Goal: Information Seeking & Learning: Find specific page/section

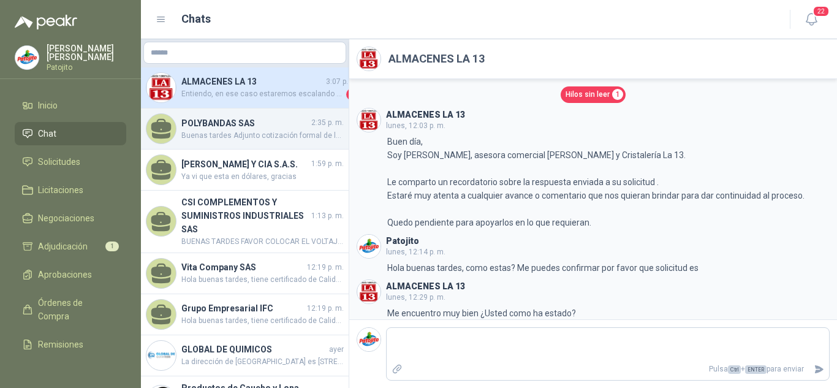
scroll to position [94, 0]
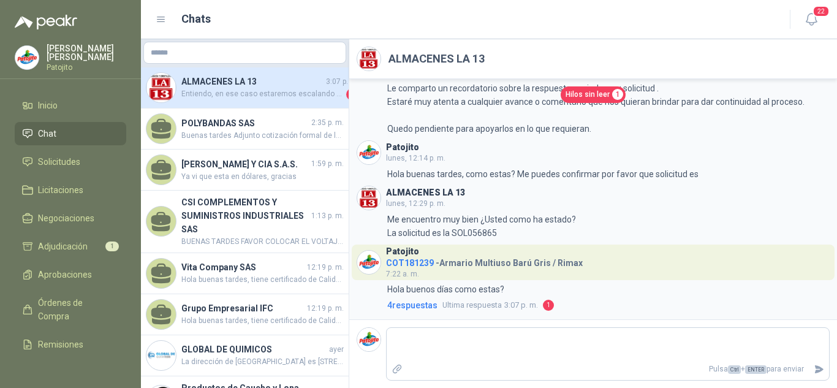
click at [259, 94] on span "Entiendo, en ese caso estaremos escalando esta inquietud con fabricante. En cua…" at bounding box center [262, 94] width 162 height 12
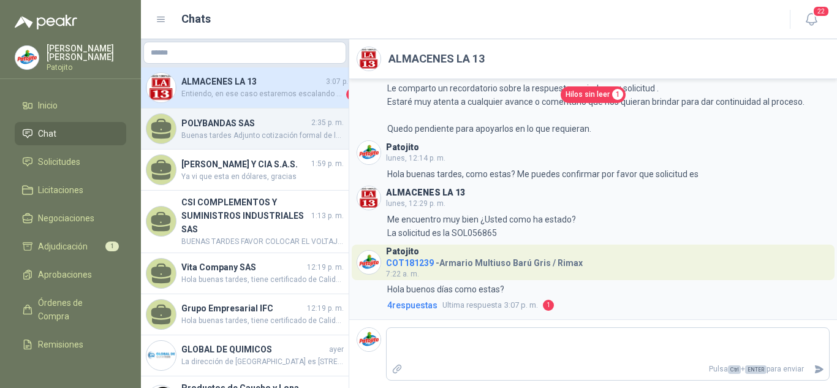
click at [241, 134] on span "Buenas tardes Adjunto cotización formal de la manguera de 8" y ficha técnica" at bounding box center [262, 136] width 162 height 12
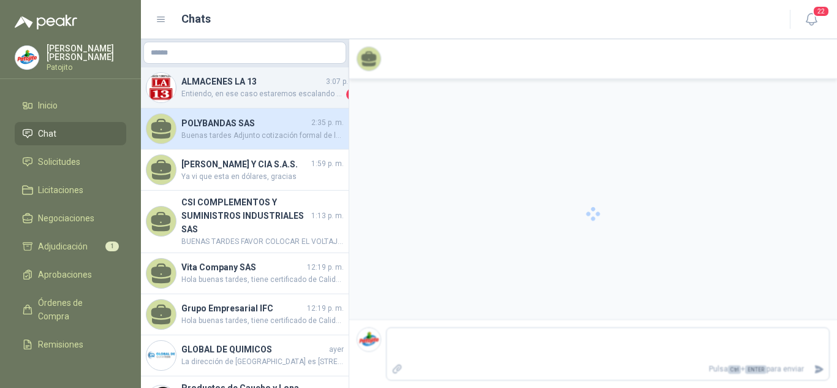
click at [252, 101] on div "ALMACENES LA 13 3:07 p. m. Entiendo, en ese caso estaremos escalando esta inqui…" at bounding box center [245, 87] width 208 height 41
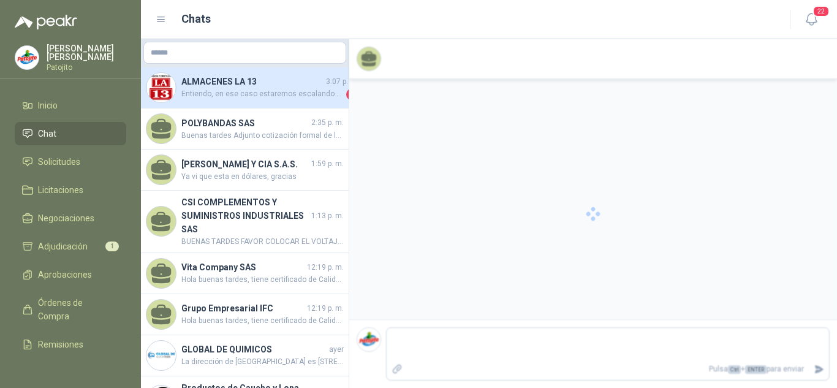
scroll to position [94, 0]
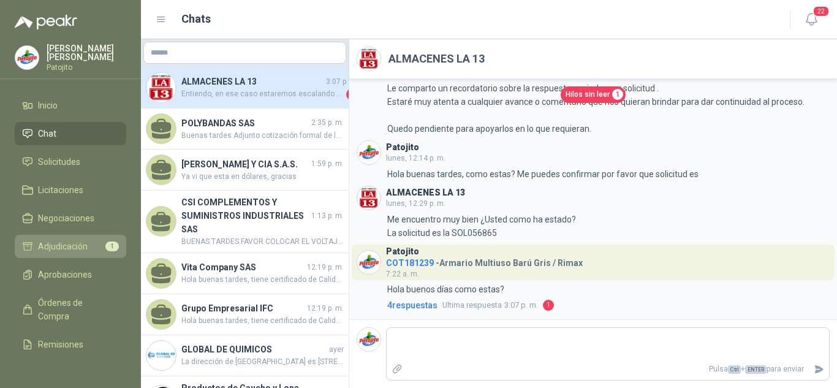
click at [68, 252] on span "Adjudicación" at bounding box center [63, 246] width 50 height 13
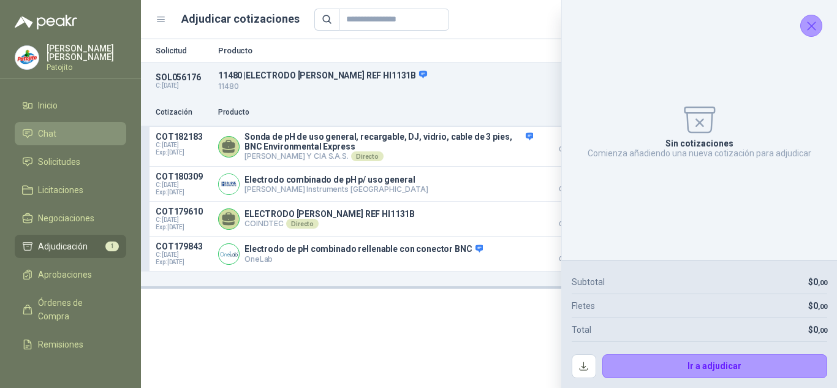
click at [77, 134] on li "Chat" at bounding box center [70, 133] width 97 height 13
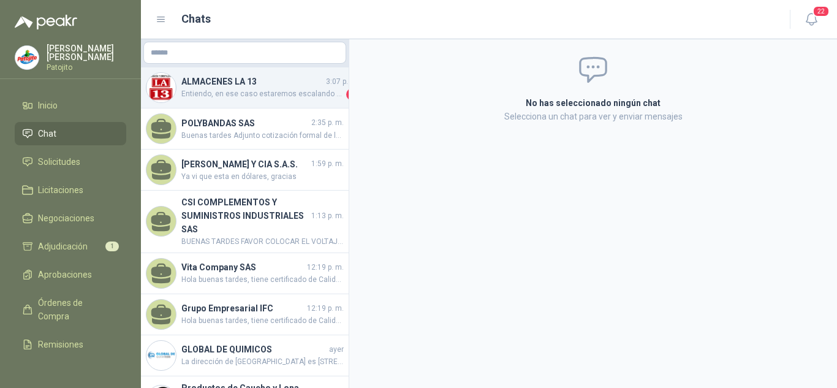
click at [218, 93] on span "Entiendo, en ese caso estaremos escalando esta inquietud con fabricante. En cua…" at bounding box center [262, 94] width 162 height 12
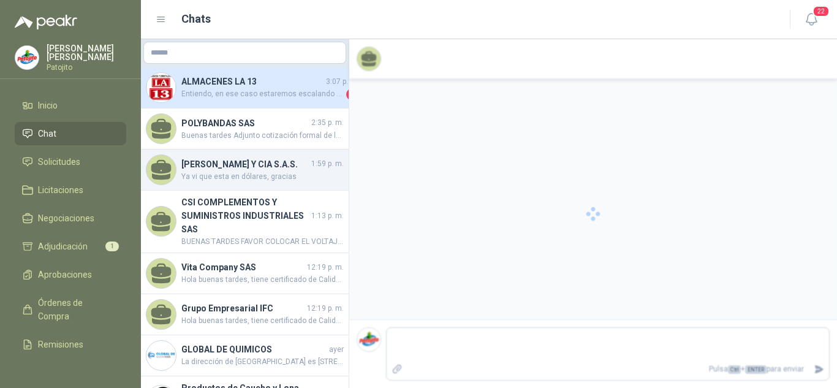
scroll to position [94, 0]
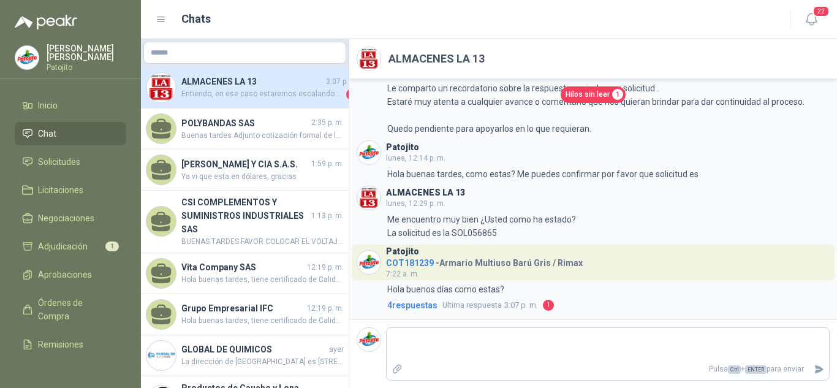
click at [566, 101] on link "Hilos sin leer 1" at bounding box center [593, 94] width 65 height 17
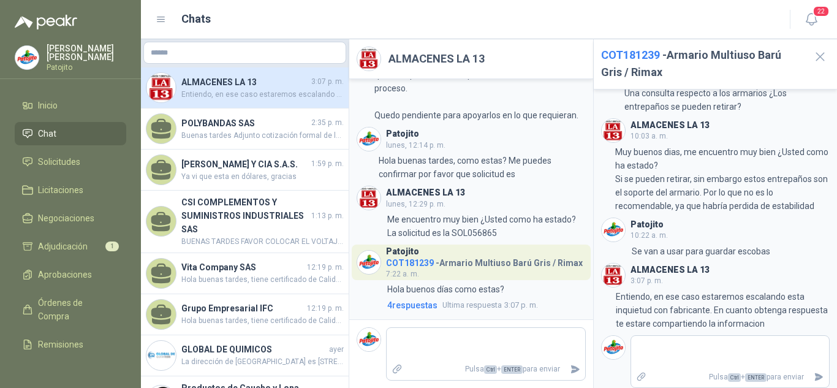
scroll to position [64, 0]
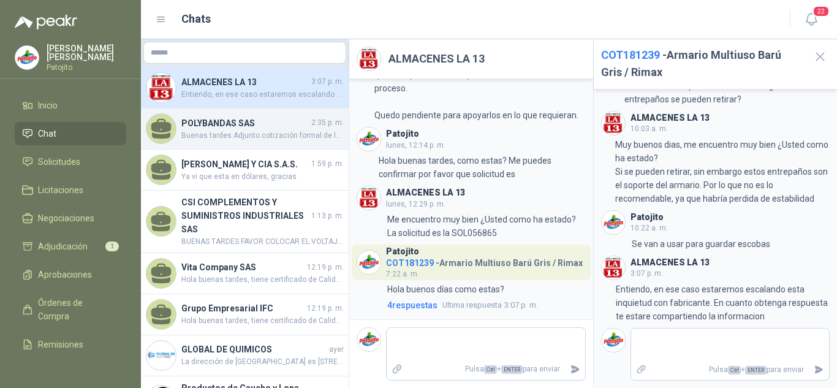
click at [202, 142] on div "POLYBANDAS SAS 2:35 p. m. Buenas tardes Adjunto cotización formal de la manguer…" at bounding box center [245, 129] width 208 height 41
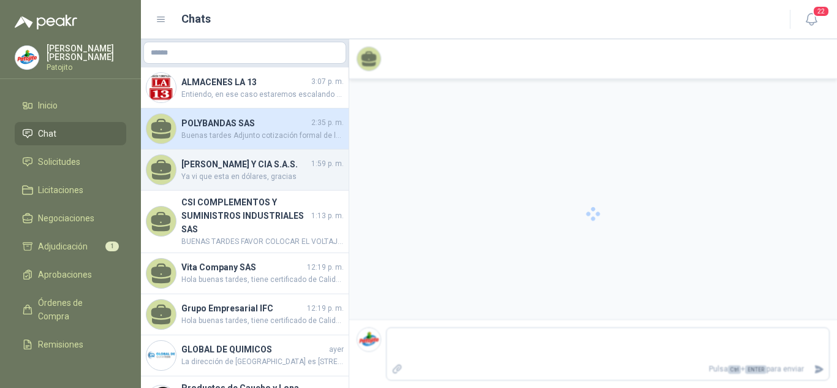
scroll to position [227, 0]
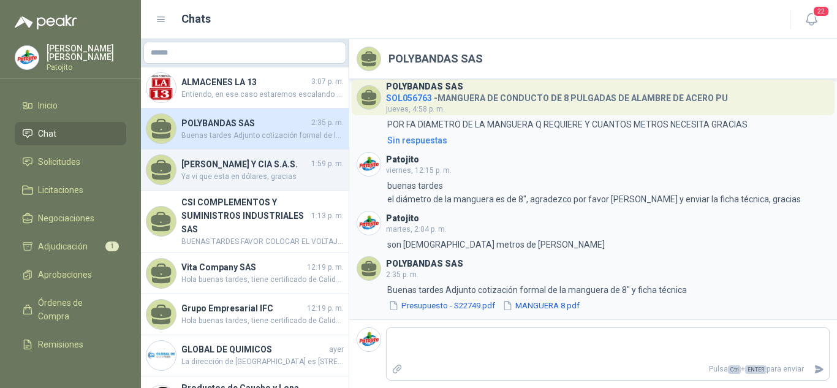
click at [224, 171] on h4 "[PERSON_NAME] Y CIA S.A.S." at bounding box center [245, 164] width 128 height 13
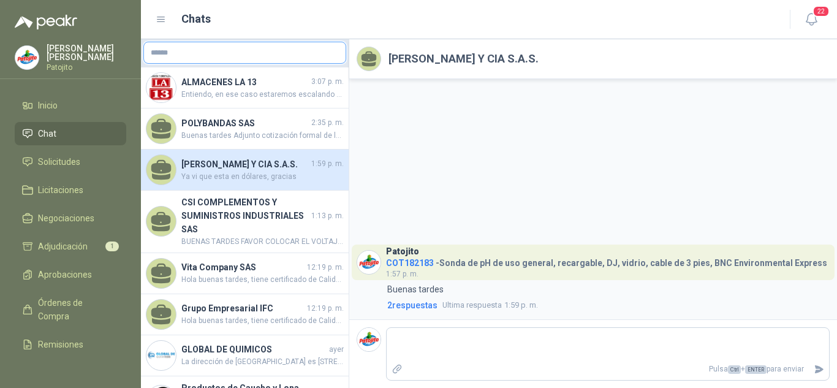
click at [261, 50] on input "text" at bounding box center [245, 52] width 202 height 21
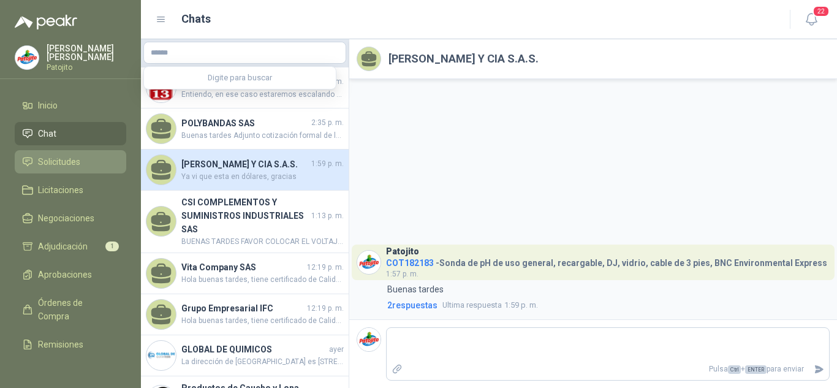
click at [50, 166] on span "Solicitudes" at bounding box center [59, 161] width 42 height 13
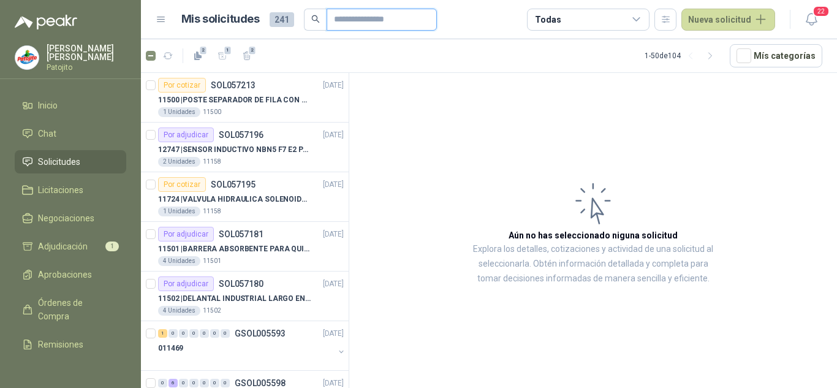
click at [354, 29] on input "text" at bounding box center [377, 19] width 86 height 21
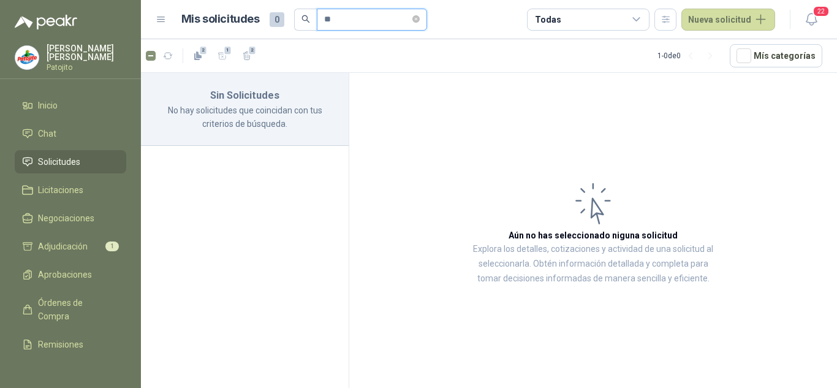
type input "*"
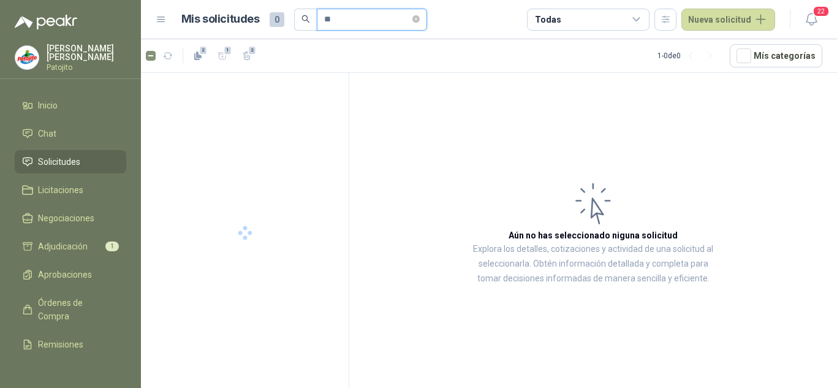
type input "*"
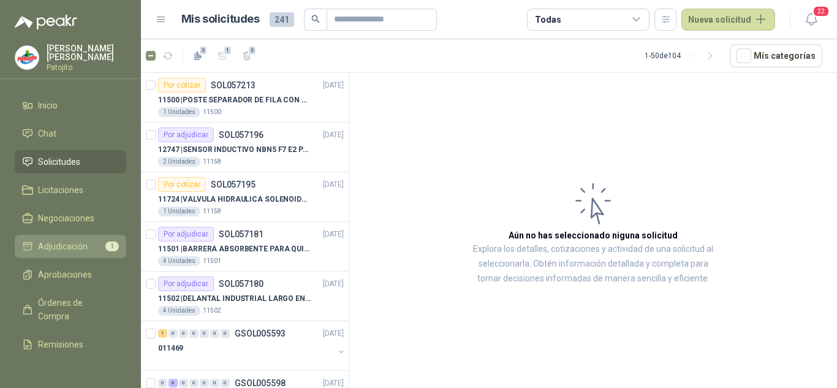
drag, startPoint x: 89, startPoint y: 225, endPoint x: 94, endPoint y: 240, distance: 16.1
click at [89, 226] on link "Negociaciones" at bounding box center [71, 218] width 112 height 23
click at [94, 240] on li "Adjudicación 1" at bounding box center [70, 246] width 97 height 13
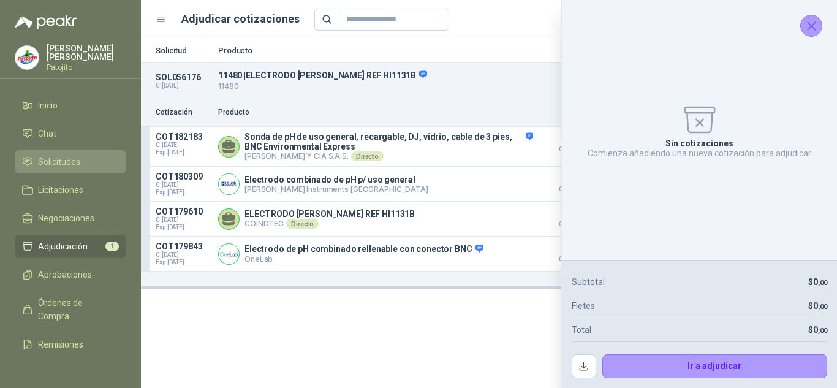
click at [59, 158] on span "Solicitudes" at bounding box center [59, 161] width 42 height 13
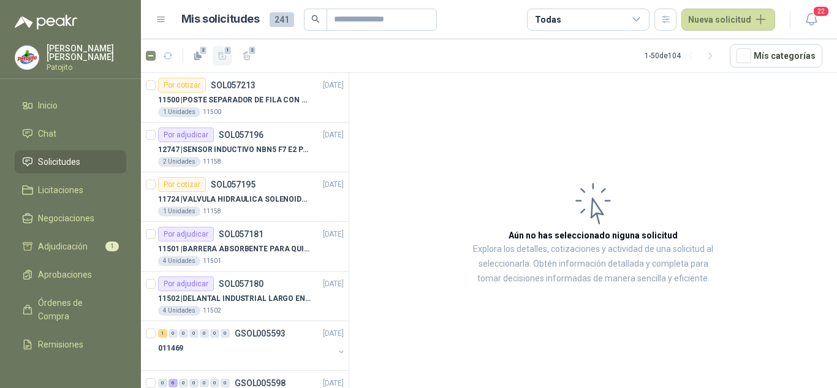
click at [226, 57] on icon "button" at bounding box center [223, 56] width 10 height 10
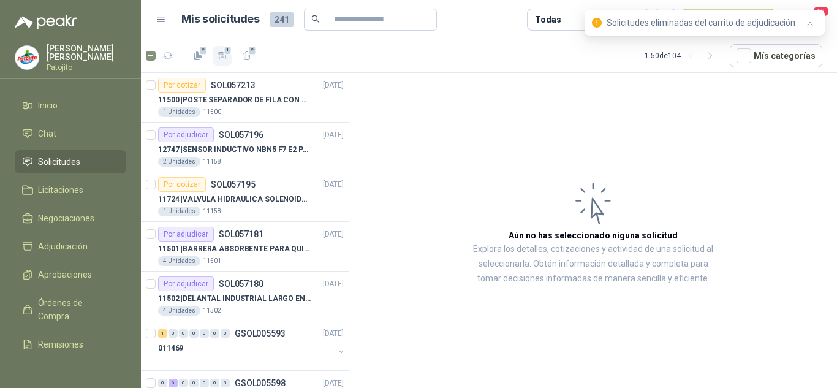
click at [326, 58] on article "2 1 2 1 - 50 de 104 Mís categorías" at bounding box center [489, 55] width 696 height 33
click at [807, 23] on icon "button" at bounding box center [811, 23] width 10 height 10
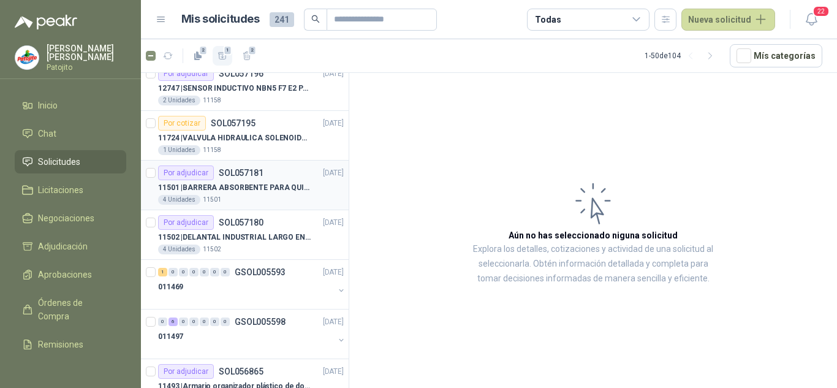
scroll to position [123, 0]
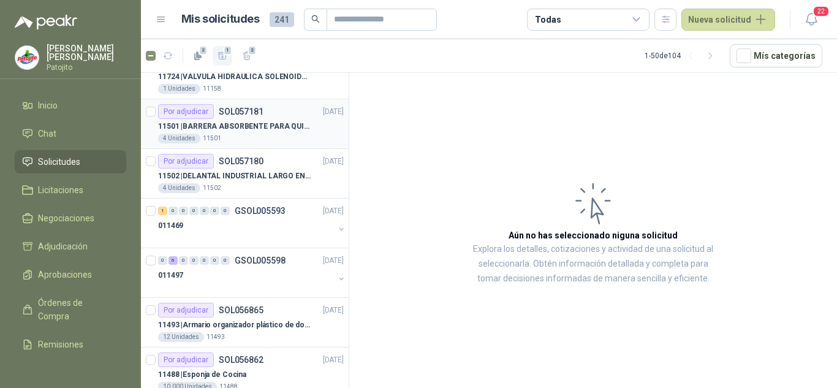
click at [243, 133] on div "11501 | BARRERA ABSORBENTE PARA QUIMICOS (DERRAME DE HIPOCLORITO)" at bounding box center [251, 126] width 186 height 15
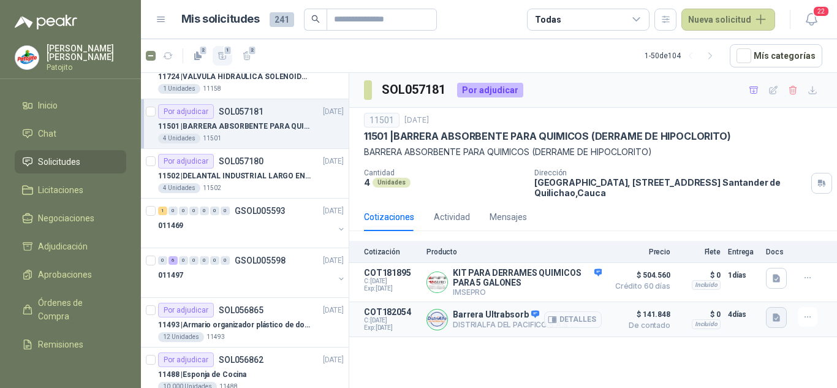
click at [772, 322] on icon "button" at bounding box center [777, 318] width 10 height 10
click at [676, 286] on button "Hoja-de-seguridad-Ultrabsorb.pdf" at bounding box center [710, 292] width 138 height 13
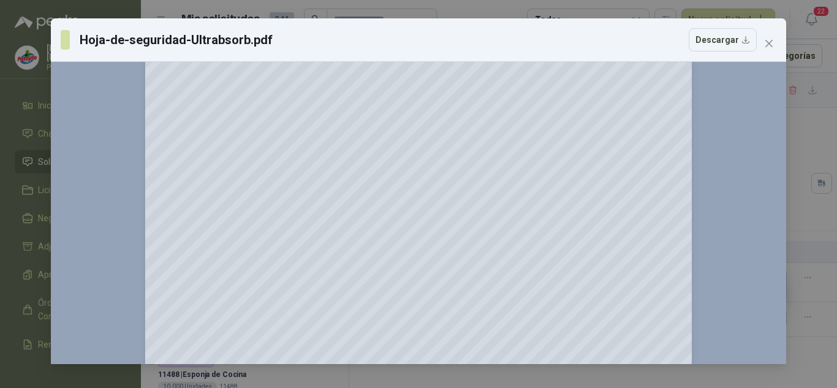
scroll to position [2058, 0]
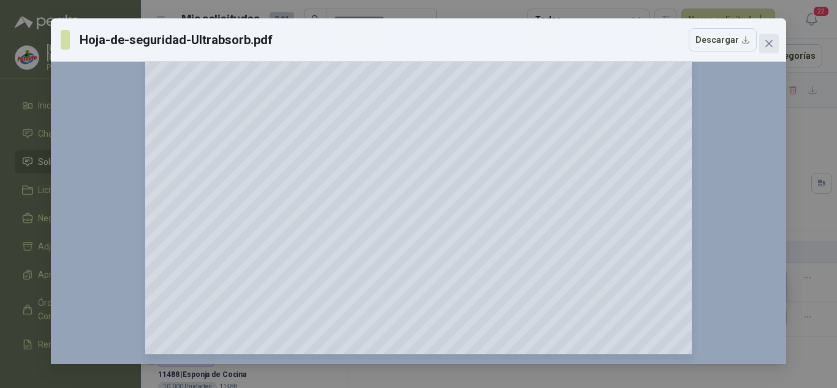
click at [767, 44] on icon "close" at bounding box center [769, 44] width 10 height 10
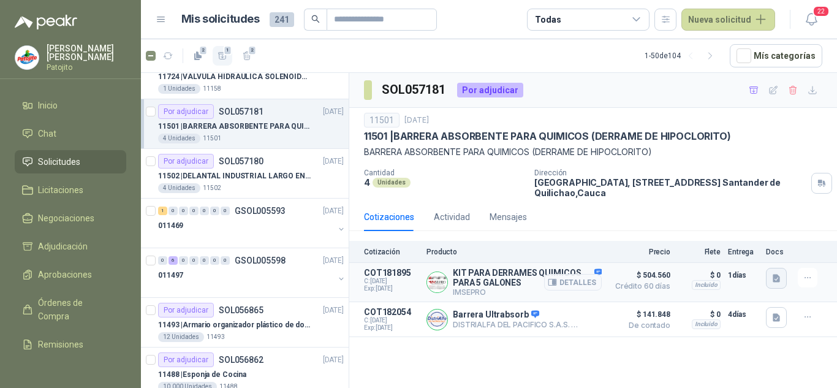
click at [779, 276] on icon "button" at bounding box center [776, 279] width 7 height 8
click at [696, 247] on button "Captura de pantalla [DATE] 163342.png" at bounding box center [702, 251] width 154 height 13
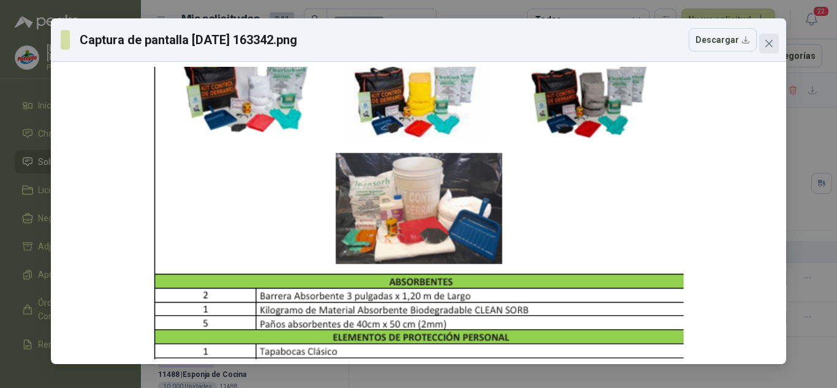
click at [776, 45] on span "Close" at bounding box center [770, 44] width 20 height 10
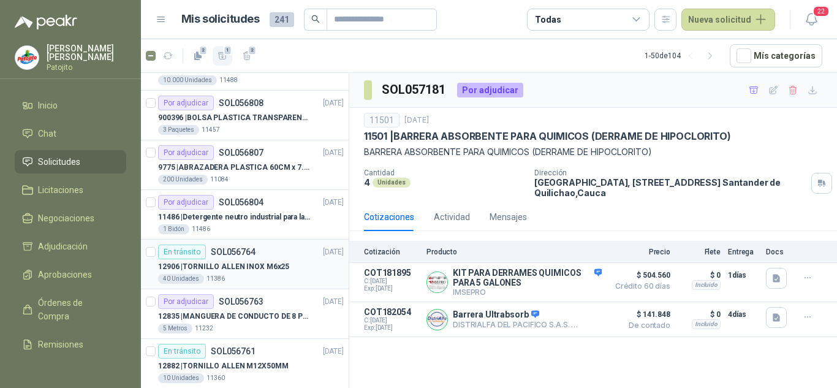
scroll to position [0, 0]
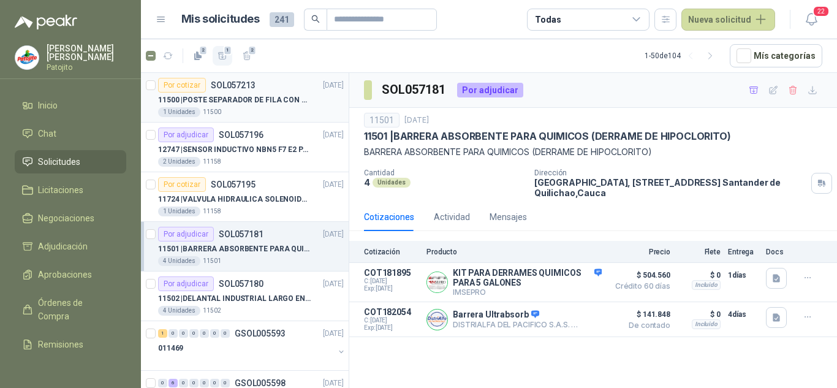
click at [253, 102] on p "11500 | POSTE SEPARADOR DE FILA CON CADENA" at bounding box center [234, 100] width 153 height 12
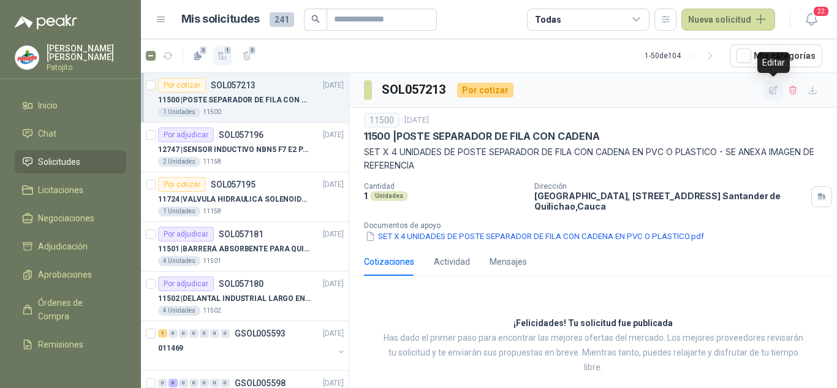
click at [771, 91] on icon "button" at bounding box center [774, 90] width 10 height 10
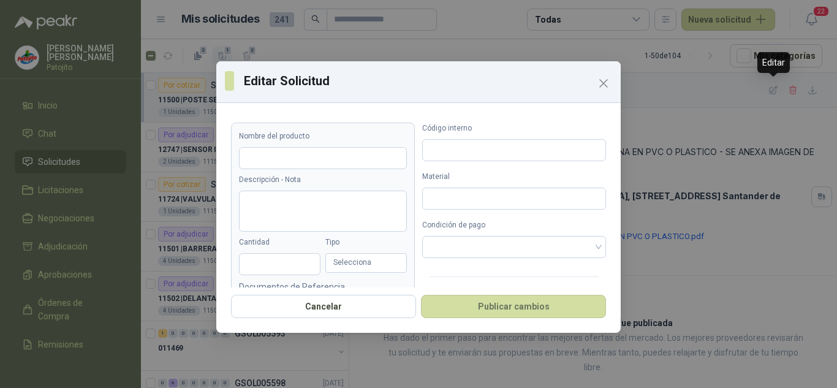
type input "**********"
type textarea "**********"
type input "*"
type input "*****"
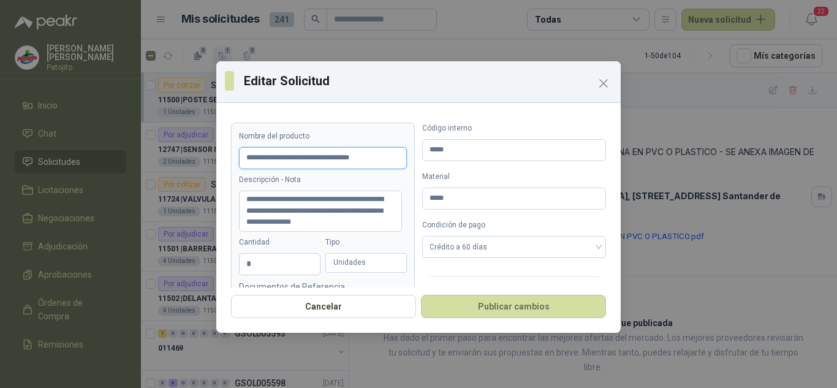
click at [272, 157] on input "**********" at bounding box center [323, 158] width 168 height 22
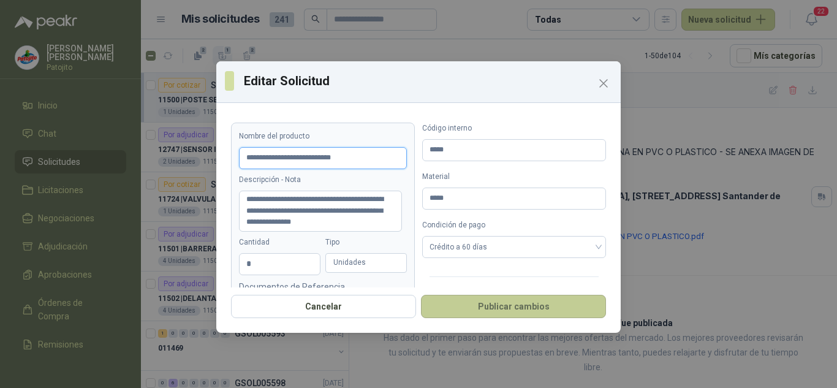
type input "**********"
click at [494, 305] on button "Publicar cambios" at bounding box center [513, 306] width 185 height 23
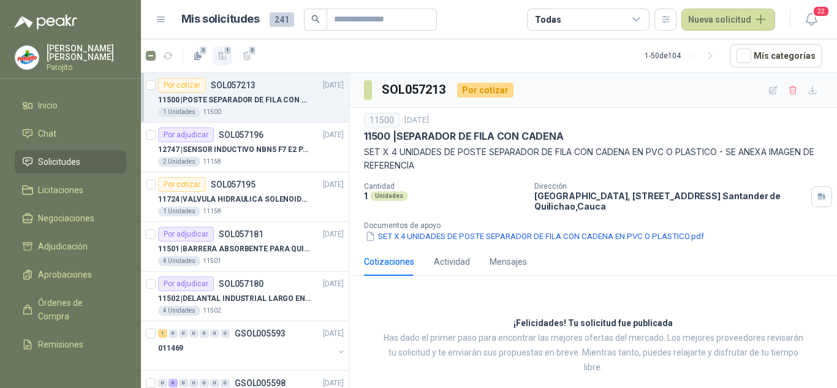
click at [265, 106] on div "11500 | POSTE SEPARADOR DE FILA CON CADENA" at bounding box center [251, 100] width 186 height 15
click at [237, 148] on p "12747 | SENSOR INDUCTIVO NBN5 F7 E2 [PERSON_NAME] II" at bounding box center [234, 150] width 153 height 12
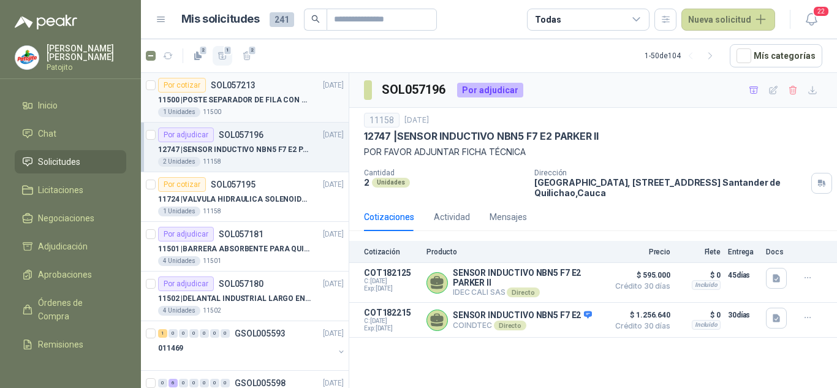
click at [252, 105] on p "11500 | POSTE SEPARADOR DE FILA CON CADENA" at bounding box center [234, 100] width 153 height 12
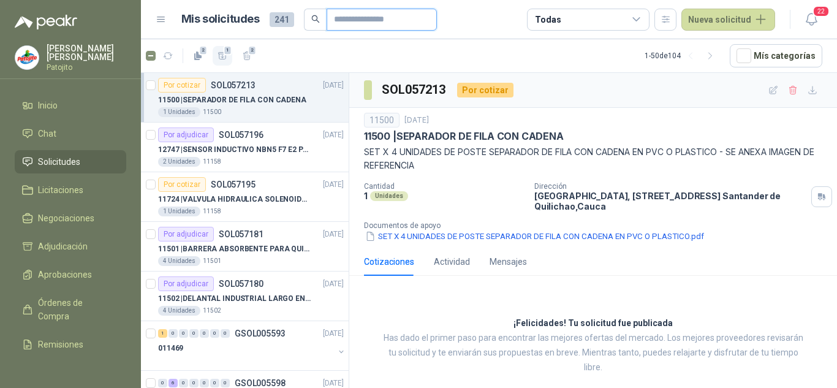
click at [368, 13] on input "text" at bounding box center [377, 19] width 86 height 21
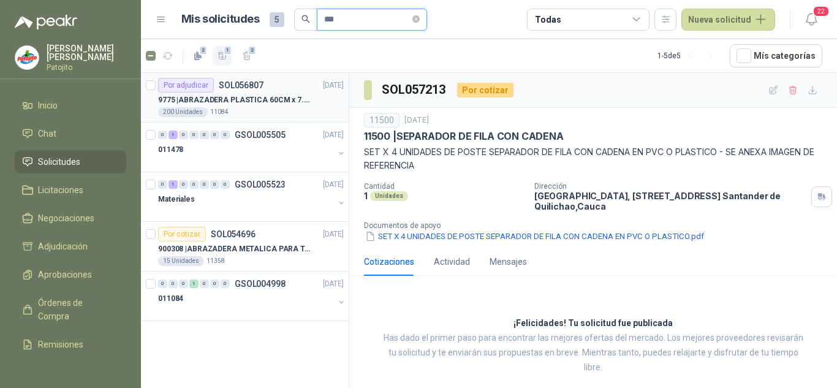
type input "***"
click at [277, 96] on p "9775 | ABRAZADERA PLASTICA 60CM x 7.6MM ANCHA" at bounding box center [234, 100] width 153 height 12
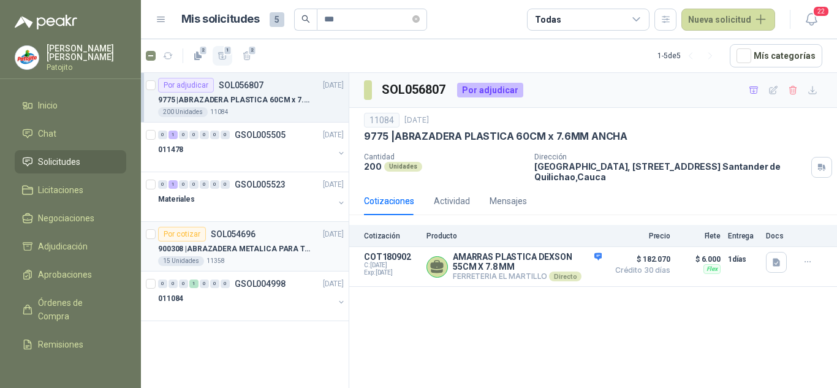
click at [284, 248] on p "900308 | ABRAZADERA METALICA PARA TAPA [PERSON_NAME] DE PLASTICO DE 50 LT" at bounding box center [234, 249] width 153 height 12
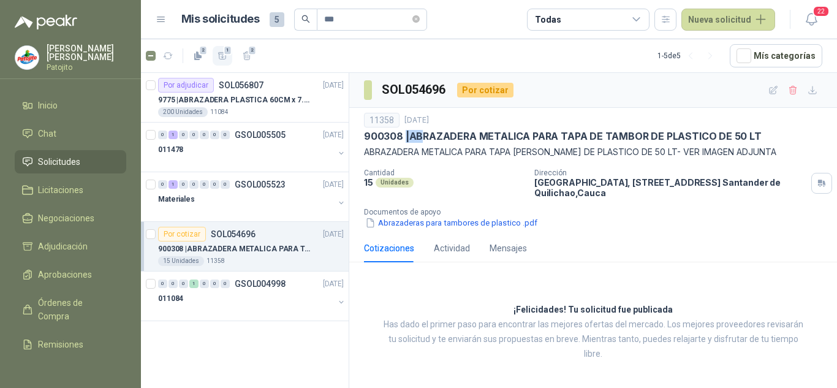
drag, startPoint x: 406, startPoint y: 135, endPoint x: 427, endPoint y: 135, distance: 20.8
click at [427, 135] on p "900308 | ABRAZADERA METALICA PARA TAPA [PERSON_NAME] DE PLASTICO DE 50 LT" at bounding box center [563, 136] width 398 height 13
click at [433, 141] on p "900308 | ABRAZADERA METALICA PARA TAPA [PERSON_NAME] DE PLASTICO DE 50 LT" at bounding box center [563, 136] width 398 height 13
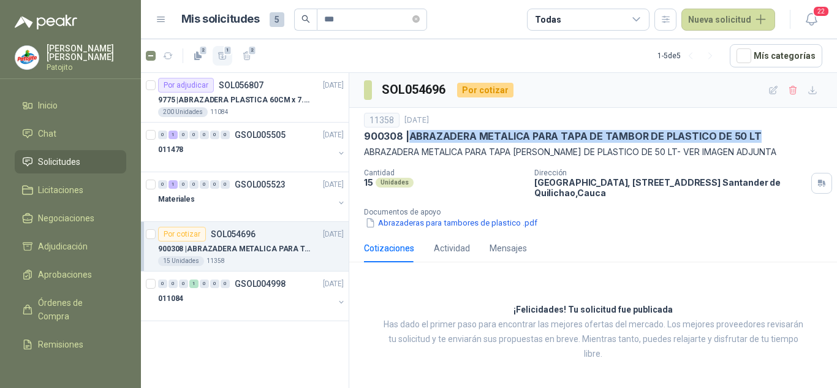
drag, startPoint x: 412, startPoint y: 135, endPoint x: 755, endPoint y: 134, distance: 343.3
click at [755, 134] on div "900308 | ABRAZADERA METALICA PARA TAPA [PERSON_NAME] DE PLASTICO DE 50 LT" at bounding box center [593, 136] width 459 height 13
copy p "ABRAZADERA METALICA PARA TAPA DE TAMBOR DE PLASTICO DE 50 LT"
click at [429, 227] on button "Abrazaderas para tambores de plastico .pdf" at bounding box center [451, 222] width 175 height 13
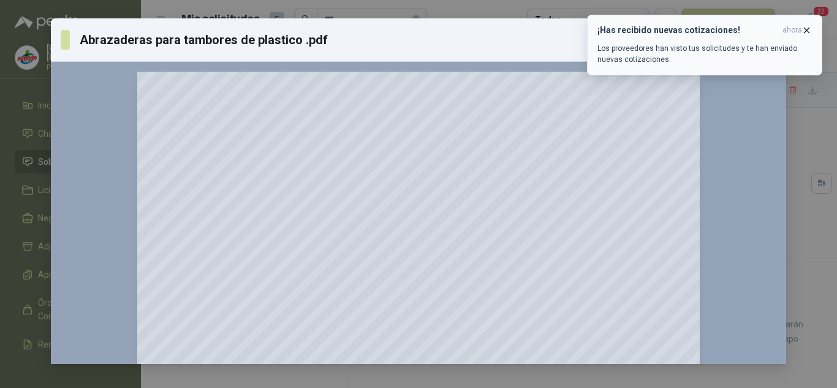
click at [804, 26] on icon "button" at bounding box center [807, 30] width 10 height 10
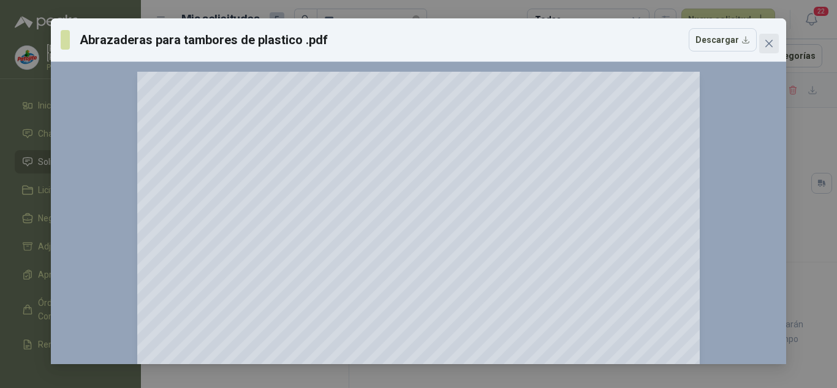
click at [767, 40] on icon "close" at bounding box center [769, 43] width 7 height 7
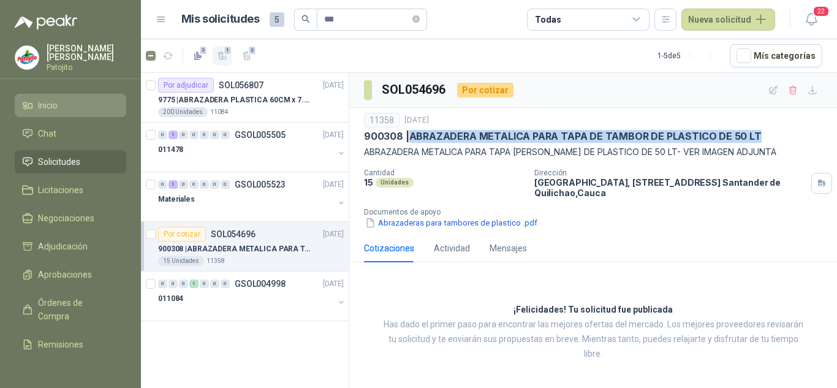
click at [58, 102] on span "Inicio" at bounding box center [48, 105] width 20 height 13
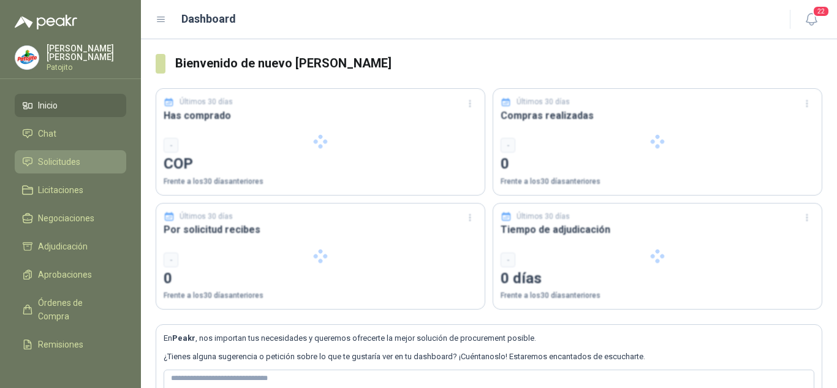
click at [57, 152] on link "Solicitudes" at bounding box center [71, 161] width 112 height 23
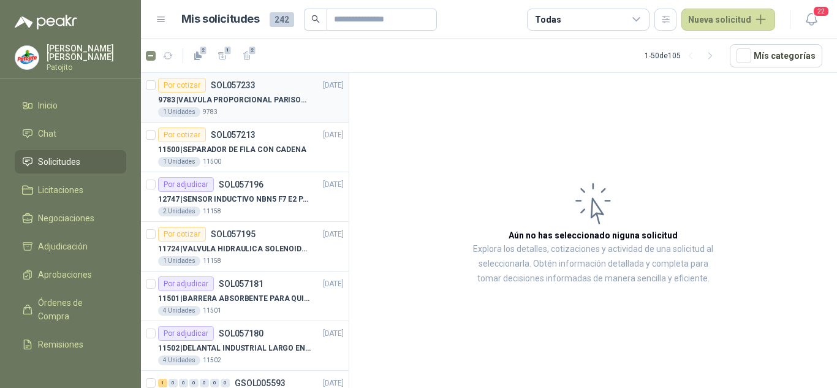
click at [252, 102] on p "9783 | VALVULA PROPORCIONAL PARISON 0811404612 / 4WRPEH6C4 [PERSON_NAME]" at bounding box center [234, 100] width 153 height 12
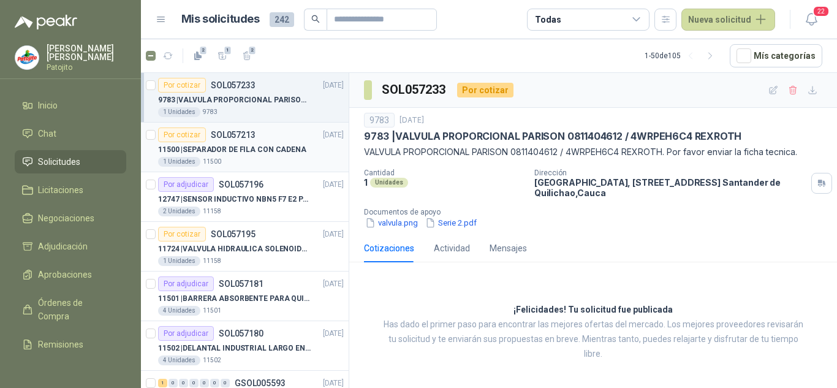
click at [255, 142] on div "11500 | SEPARADOR DE FILA CON CADENA" at bounding box center [251, 149] width 186 height 15
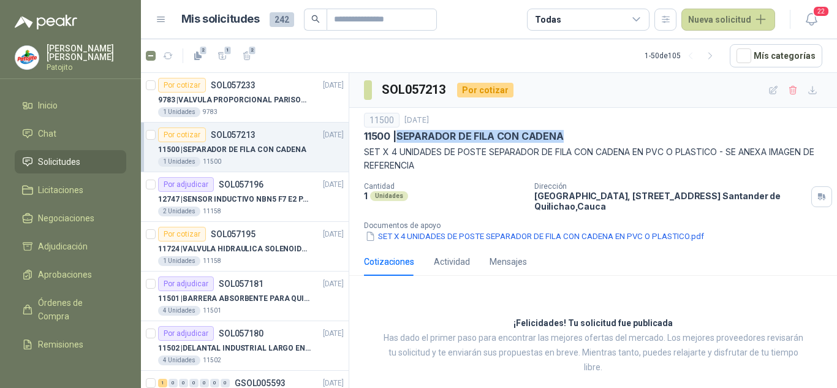
drag, startPoint x: 398, startPoint y: 134, endPoint x: 575, endPoint y: 132, distance: 177.2
click at [575, 132] on div "11500 | SEPARADOR DE FILA CON CADENA" at bounding box center [593, 136] width 459 height 13
copy p "SEPARADOR DE FILA CON CADENA"
click at [242, 150] on p "11500 | SEPARADOR DE FILA CON CADENA" at bounding box center [232, 150] width 148 height 12
click at [257, 220] on article "Por adjudicar SOL057196 [DATE] 12747 | SENSOR INDUCTIVO NBN5 F7 E2 [PERSON_NAME…" at bounding box center [245, 197] width 208 height 50
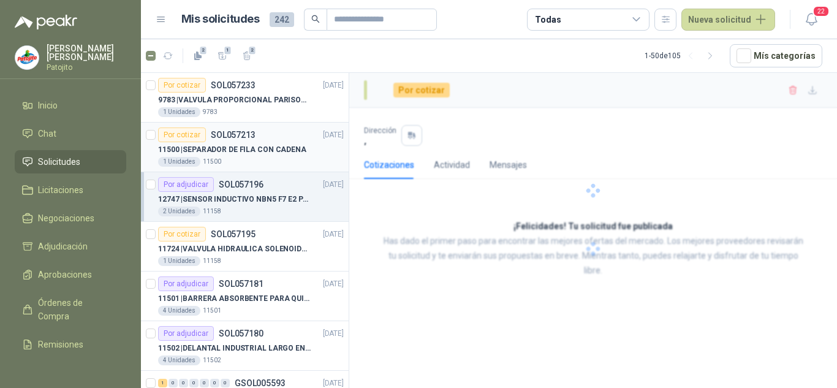
click at [245, 169] on article "Por cotizar SOL057213 [DATE] 11500 | SEPARADOR DE FILA CON CADENA 1 Unidades 11…" at bounding box center [245, 148] width 208 height 50
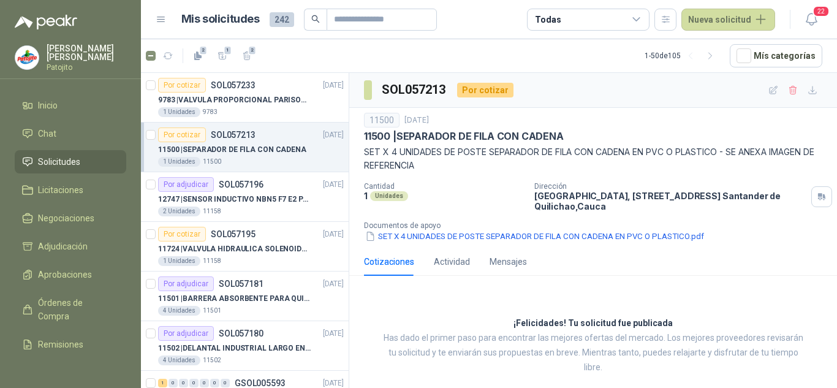
click at [501, 227] on p "Documentos de apoyo" at bounding box center [598, 225] width 468 height 9
click at [501, 228] on p "Documentos de apoyo" at bounding box center [598, 225] width 468 height 9
click at [503, 234] on button "SET X 4 UNIDADES DE POSTE SEPARADOR DE FILA CON CADENA EN PVC O PLASTICO.pdf" at bounding box center [534, 236] width 341 height 13
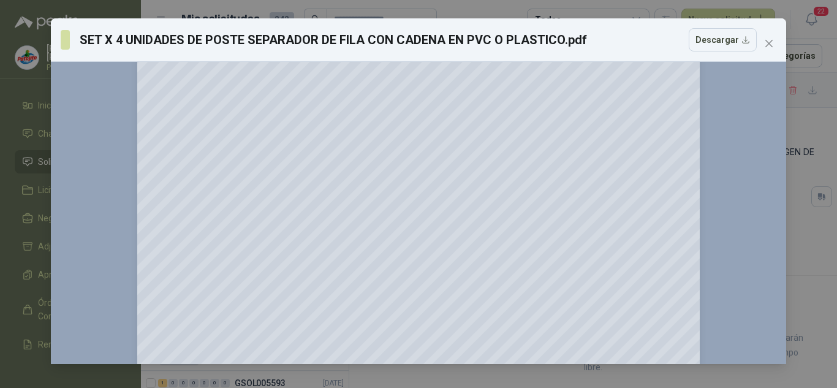
scroll to position [123, 0]
click at [778, 40] on span "Close" at bounding box center [770, 44] width 20 height 10
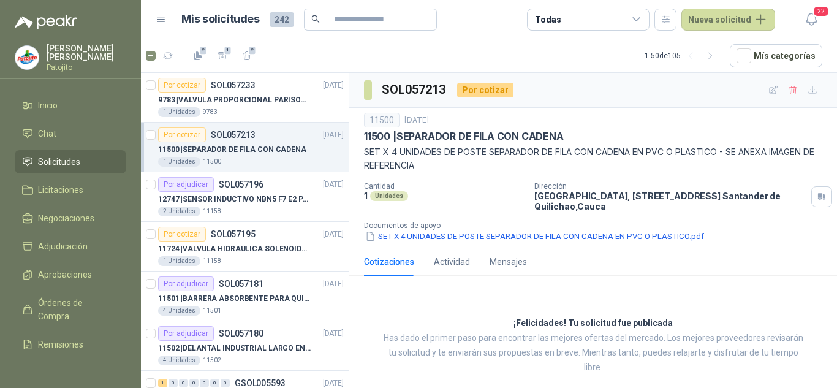
click at [222, 159] on div "1 Unidades 11500" at bounding box center [251, 162] width 186 height 10
click at [242, 99] on p "9783 | VALVULA PROPORCIONAL PARISON 0811404612 / 4WRPEH6C4 [PERSON_NAME]" at bounding box center [234, 100] width 153 height 12
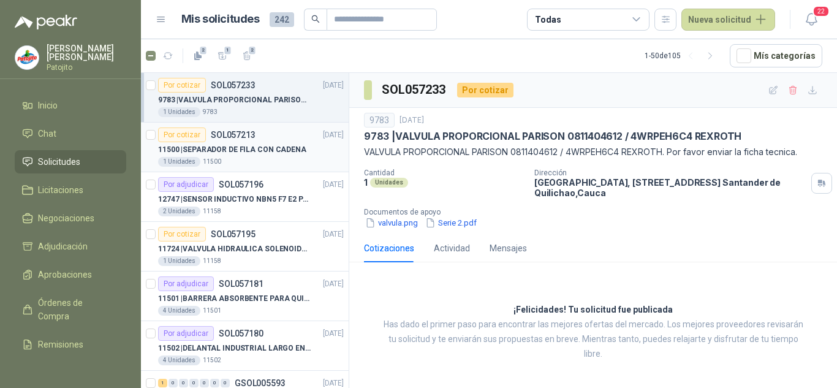
click at [278, 151] on p "11500 | SEPARADOR DE FILA CON CADENA" at bounding box center [232, 150] width 148 height 12
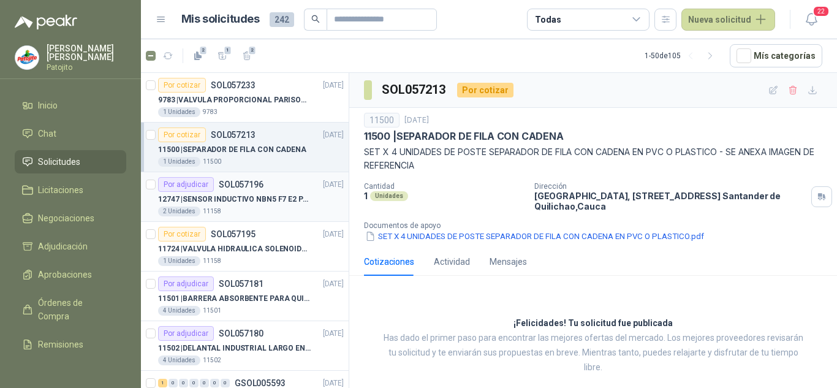
click at [263, 189] on div "Por adjudicar SOL057196 [DATE]" at bounding box center [251, 184] width 186 height 15
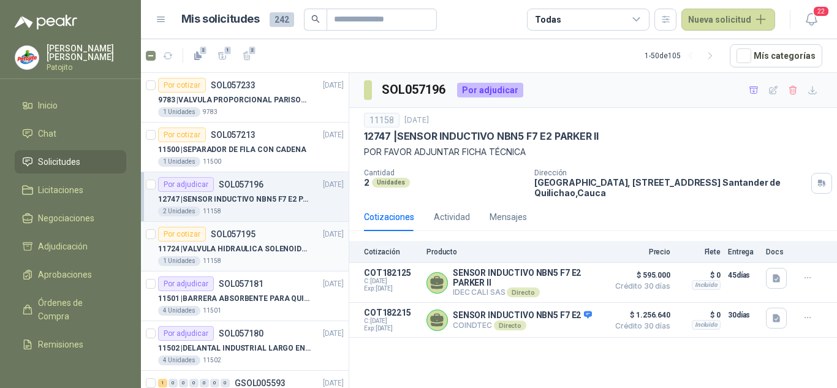
click at [260, 239] on div "Por cotizar SOL057195 [DATE]" at bounding box center [251, 234] width 186 height 15
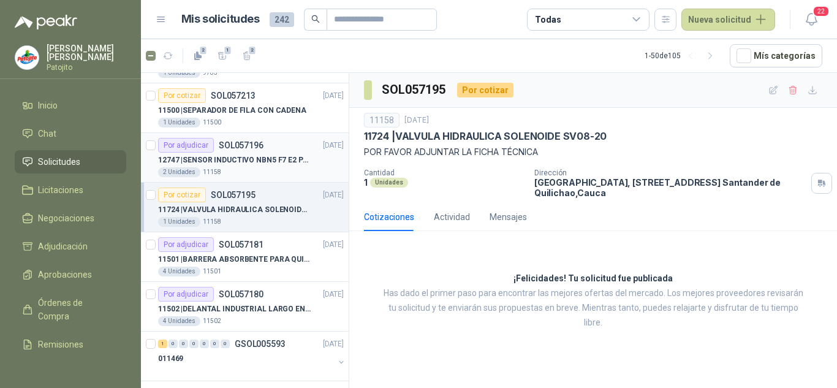
scroll to position [61, 0]
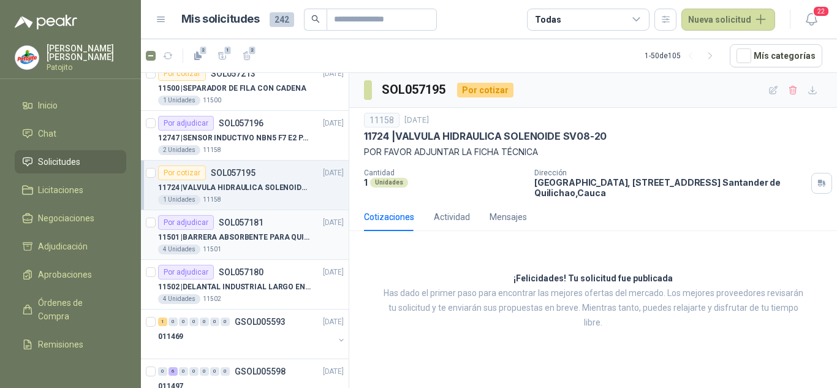
click at [261, 223] on p "SOL057181" at bounding box center [241, 222] width 45 height 9
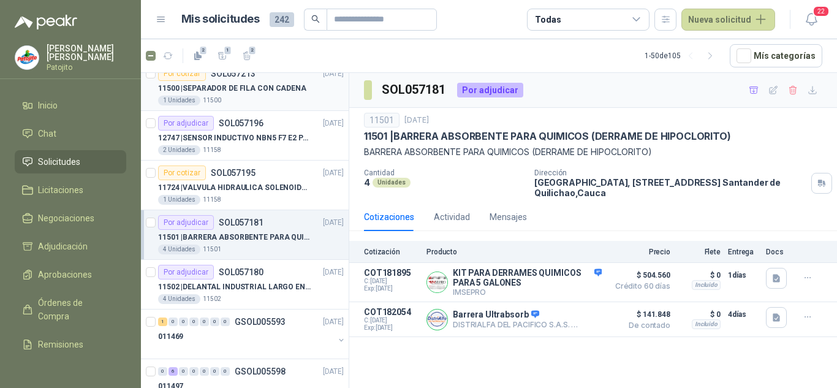
click at [244, 101] on div "1 Unidades 11500" at bounding box center [251, 101] width 186 height 10
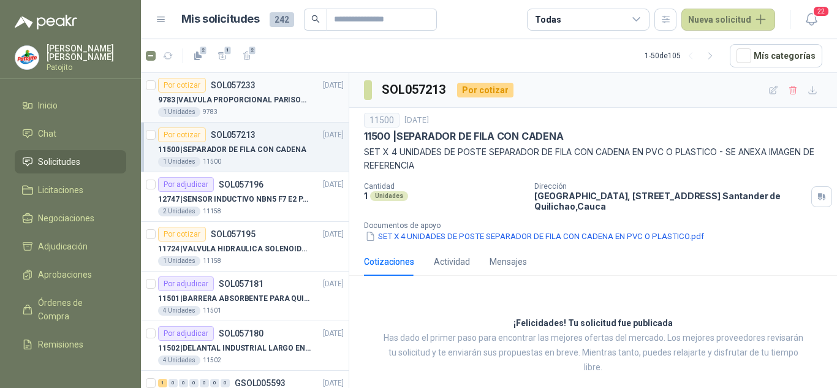
click at [256, 112] on div "1 Unidades 9783" at bounding box center [251, 112] width 186 height 10
